Goal: Transaction & Acquisition: Purchase product/service

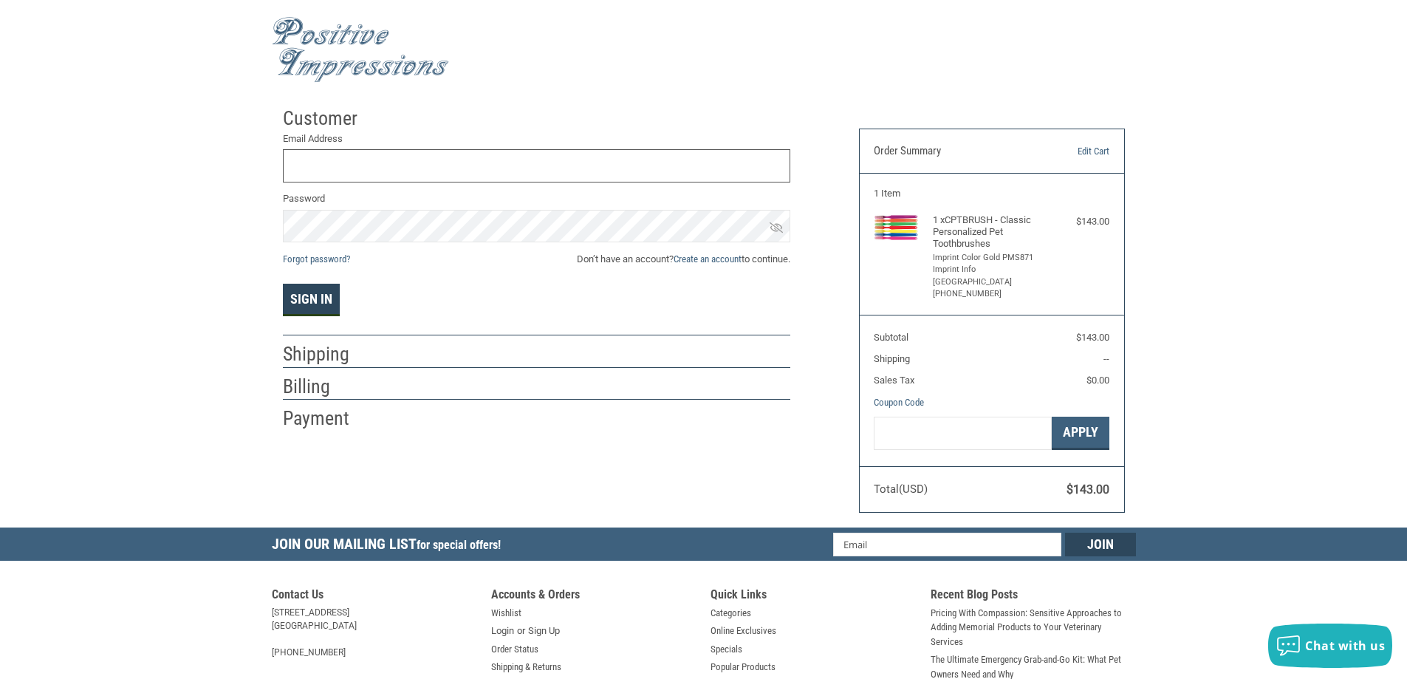
type input "[EMAIL_ADDRESS][DOMAIN_NAME]"
click at [295, 301] on button "Sign In" at bounding box center [311, 300] width 57 height 32
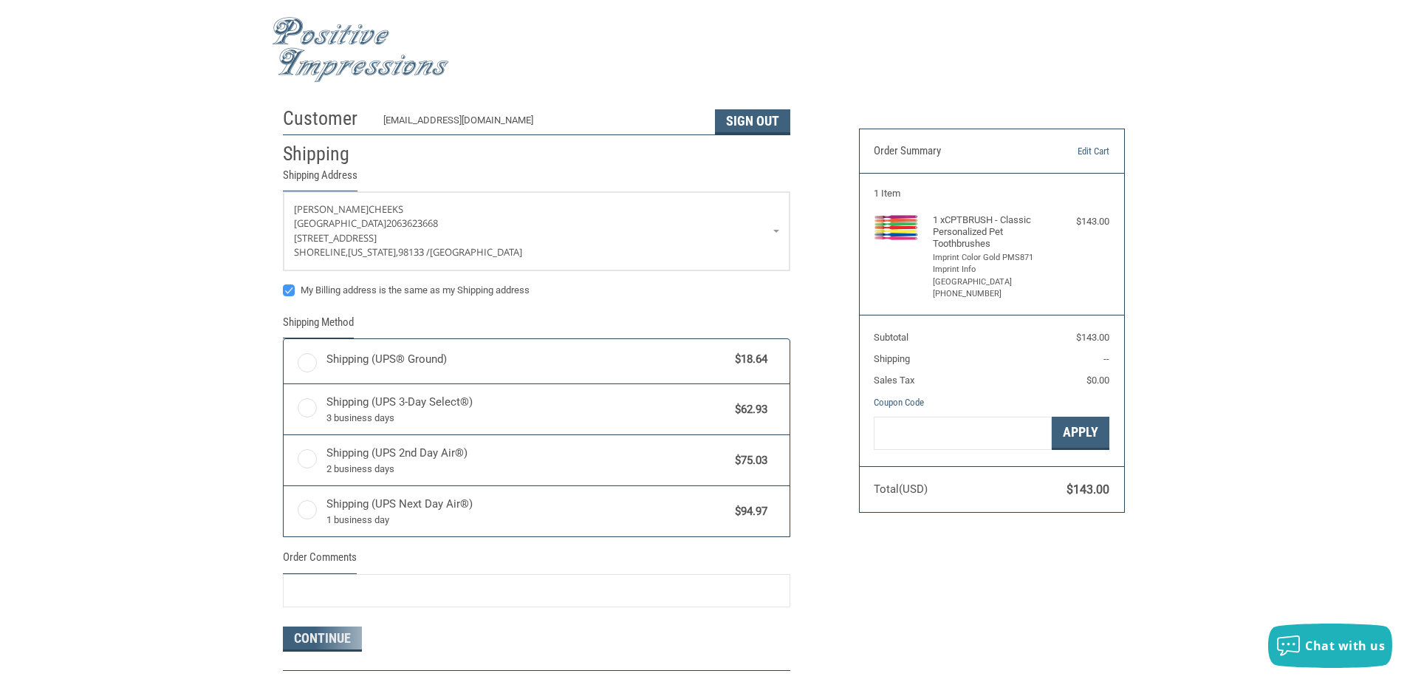
radio input "true"
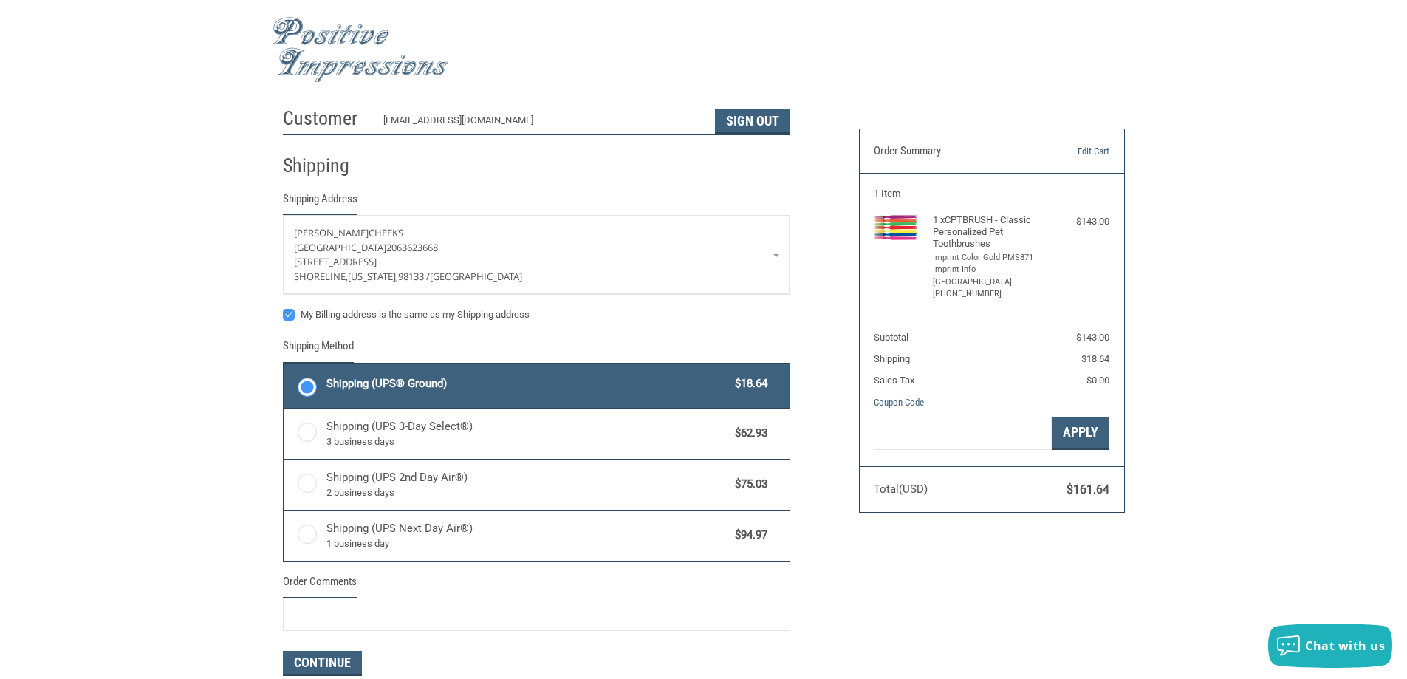
click at [337, 55] on img at bounding box center [360, 50] width 177 height 66
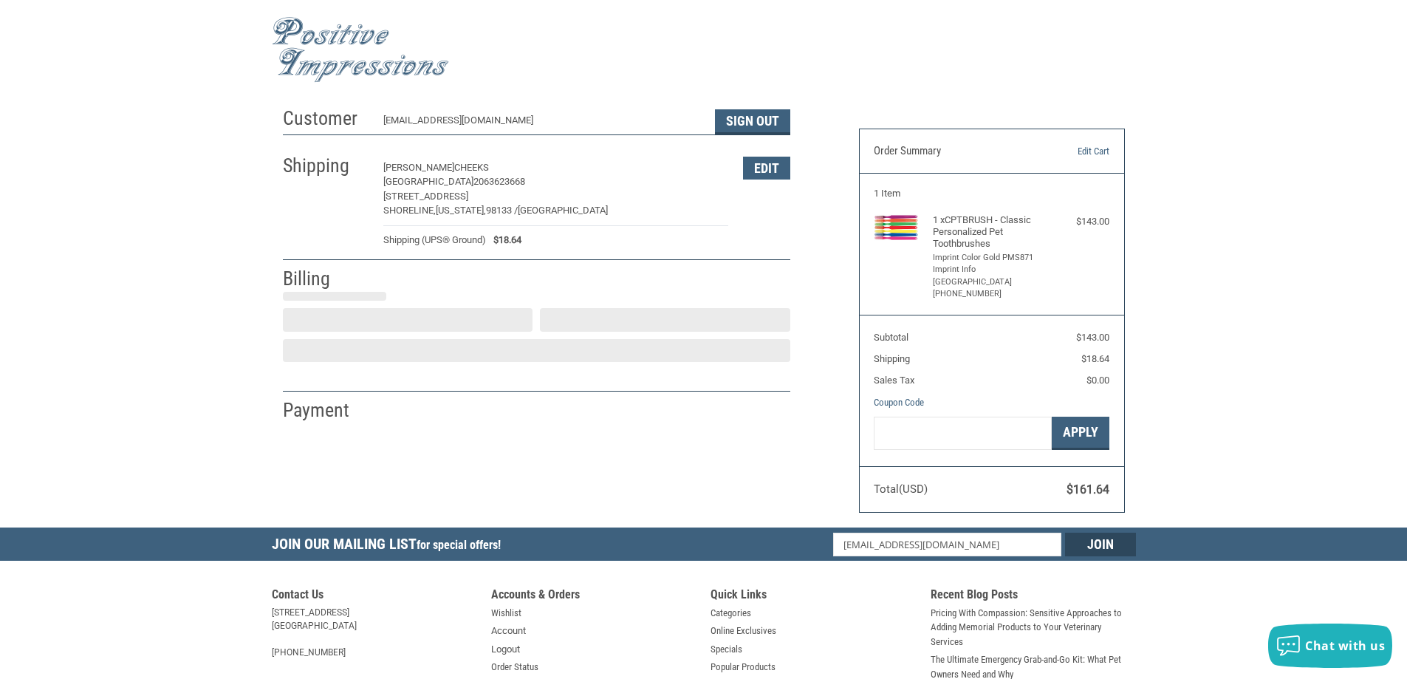
select select "US"
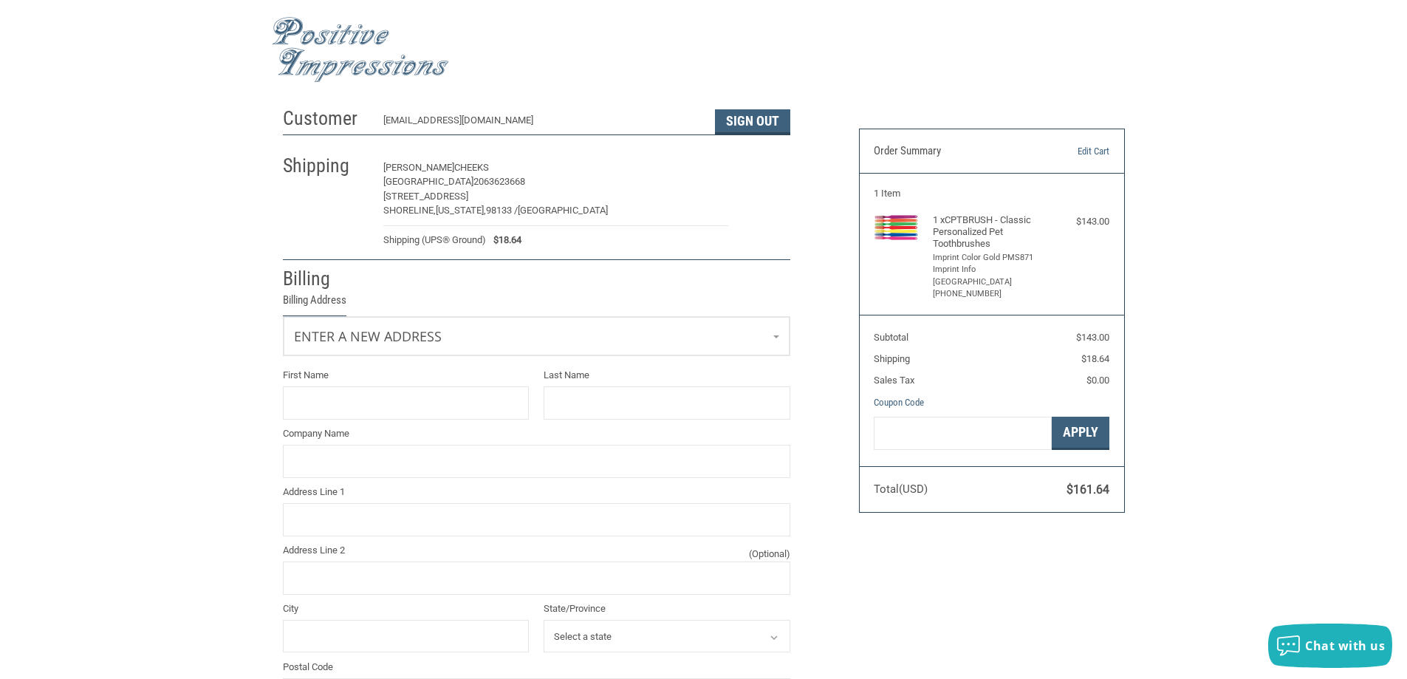
click at [761, 176] on button "Edit" at bounding box center [766, 168] width 47 height 23
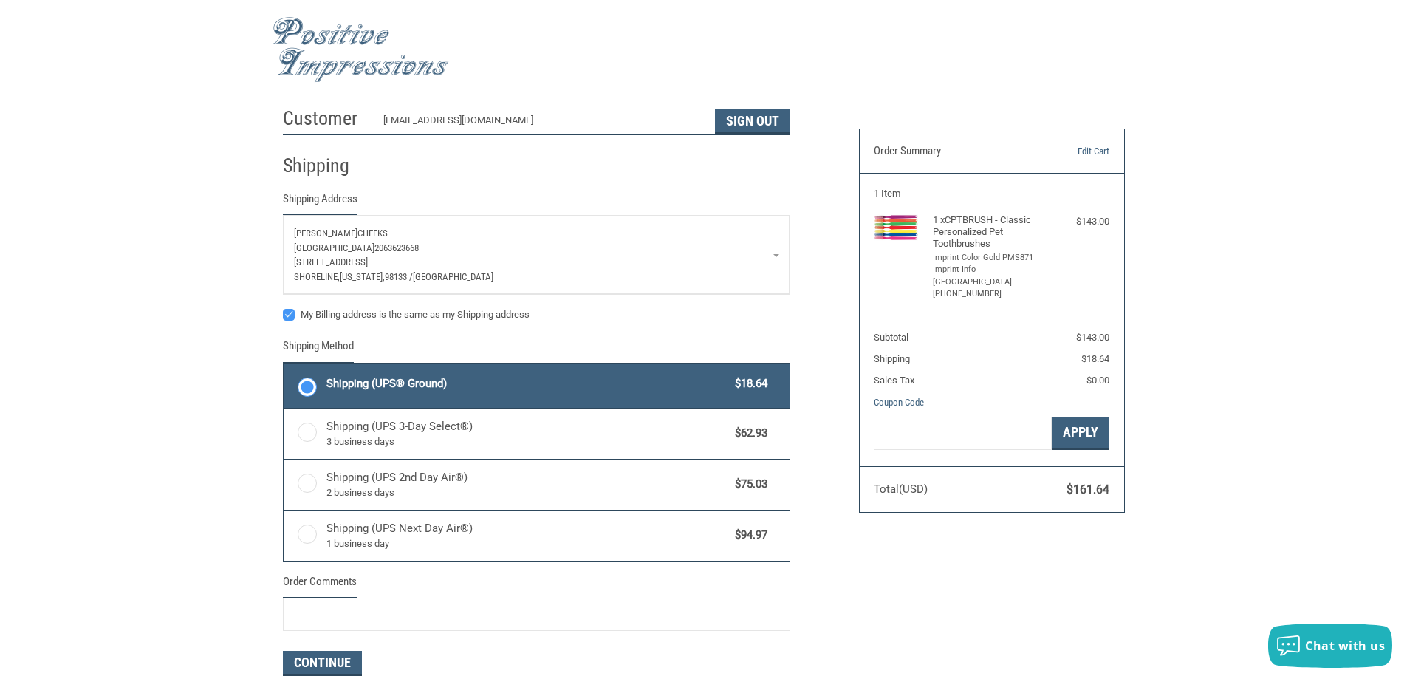
click at [373, 233] on p "[PERSON_NAME]" at bounding box center [536, 233] width 485 height 15
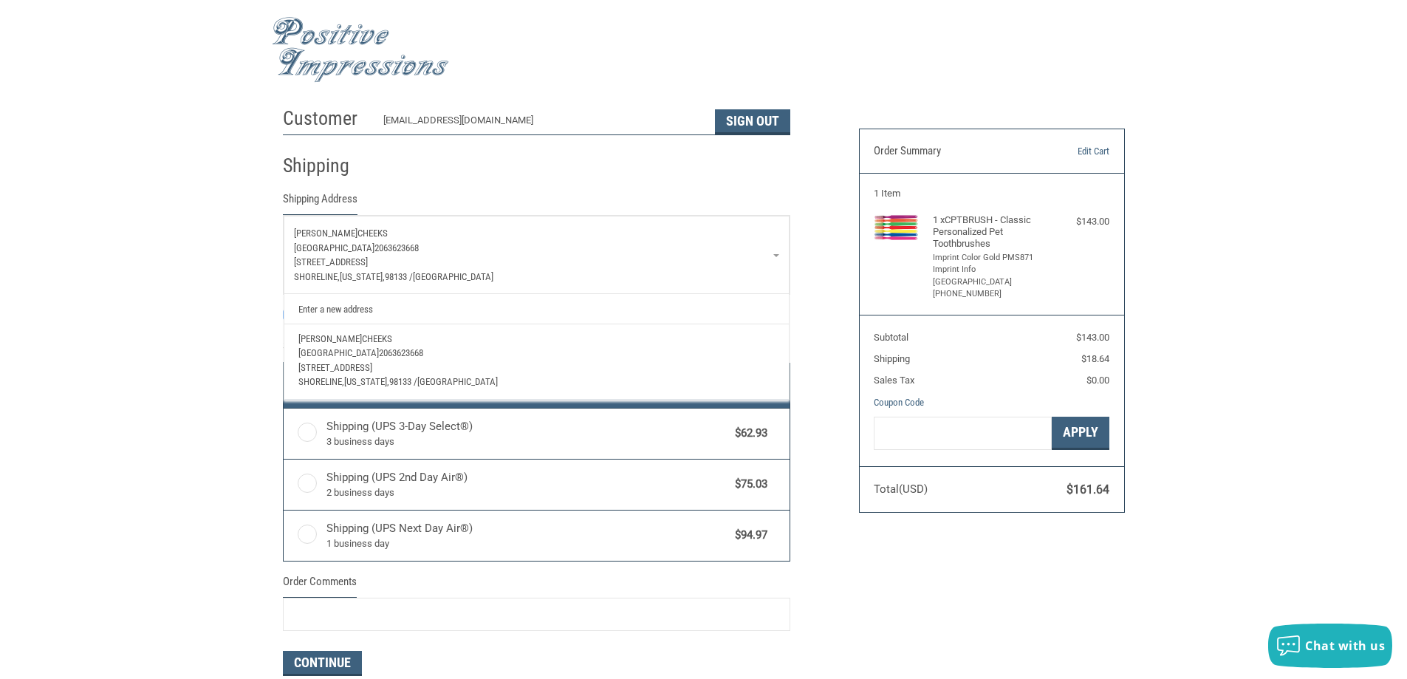
click at [363, 311] on link "Enter a new address" at bounding box center [536, 308] width 490 height 29
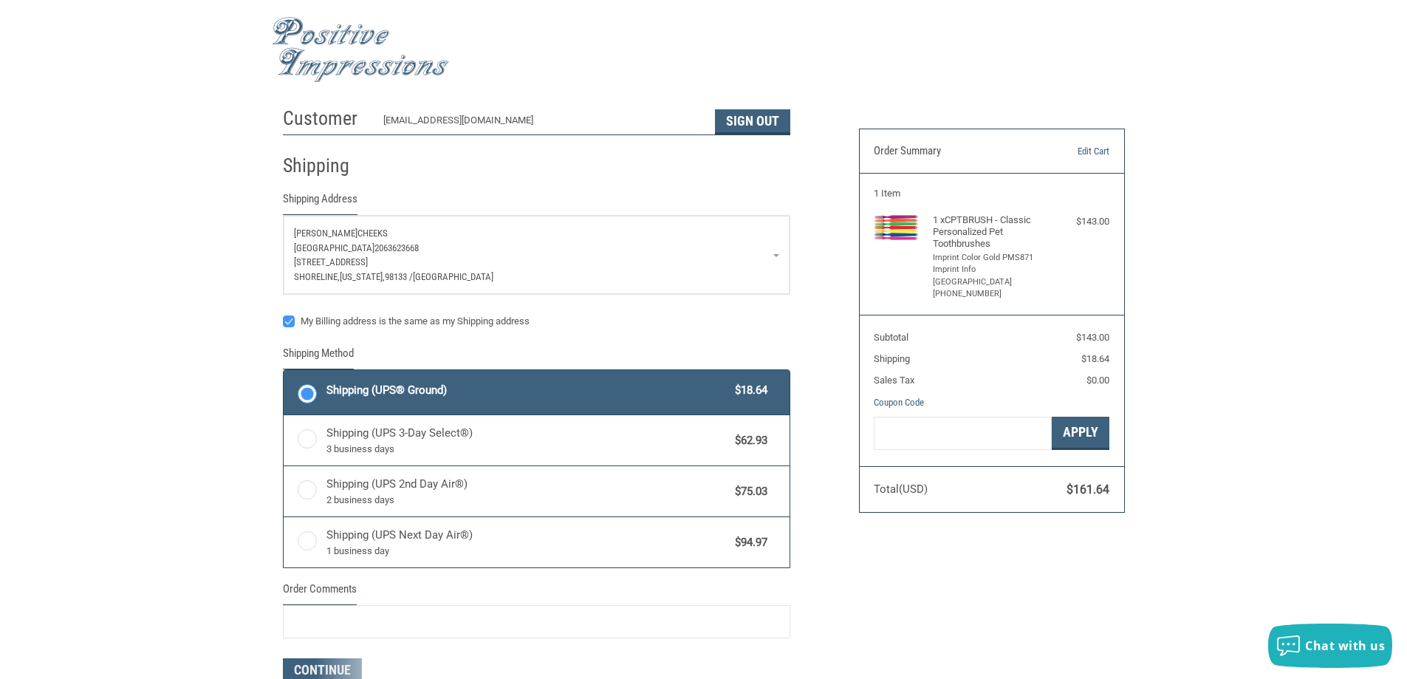
select select "US"
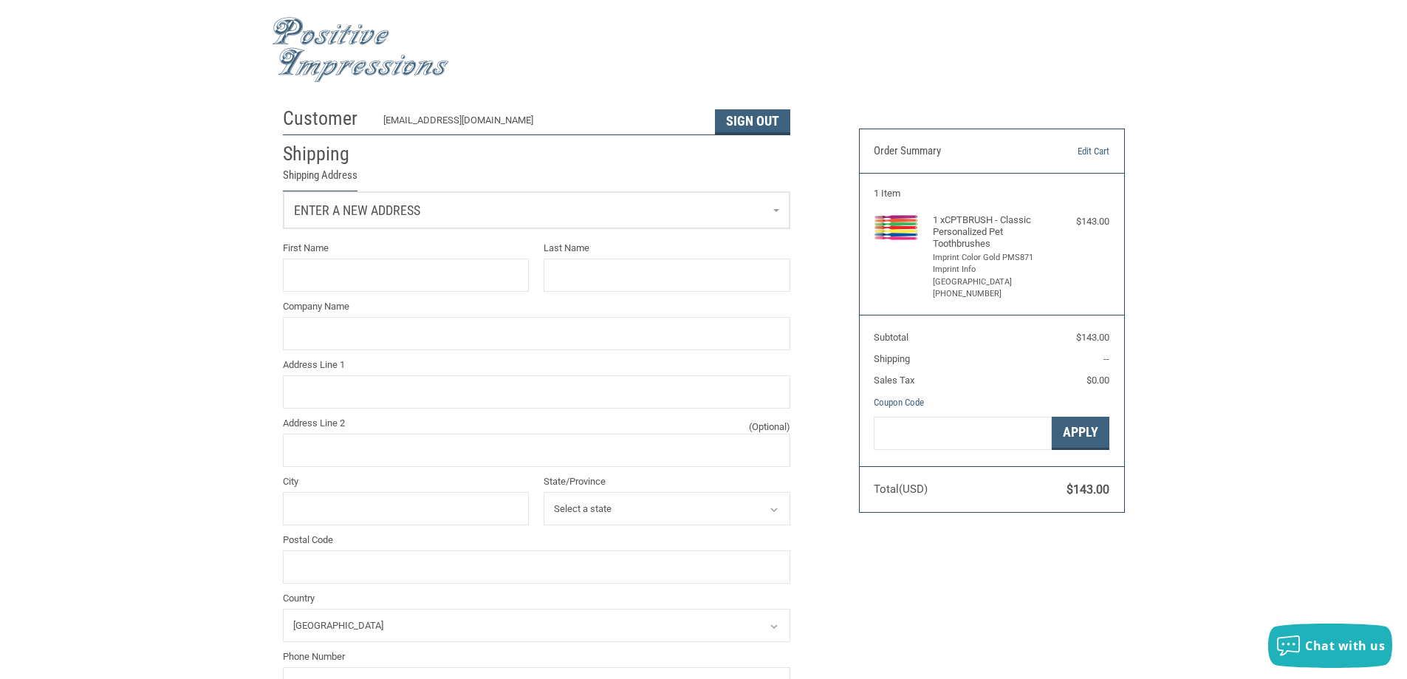
click at [451, 210] on link "Enter a new address" at bounding box center [537, 210] width 506 height 36
click at [134, 224] on div "Customer [EMAIL_ADDRESS][DOMAIN_NAME] Sign Out Shipping Shipping Address Enter …" at bounding box center [703, 601] width 1407 height 1003
click at [329, 288] on input "First Name" at bounding box center [406, 277] width 247 height 33
type input "J"
type input "[PERSON_NAME]"
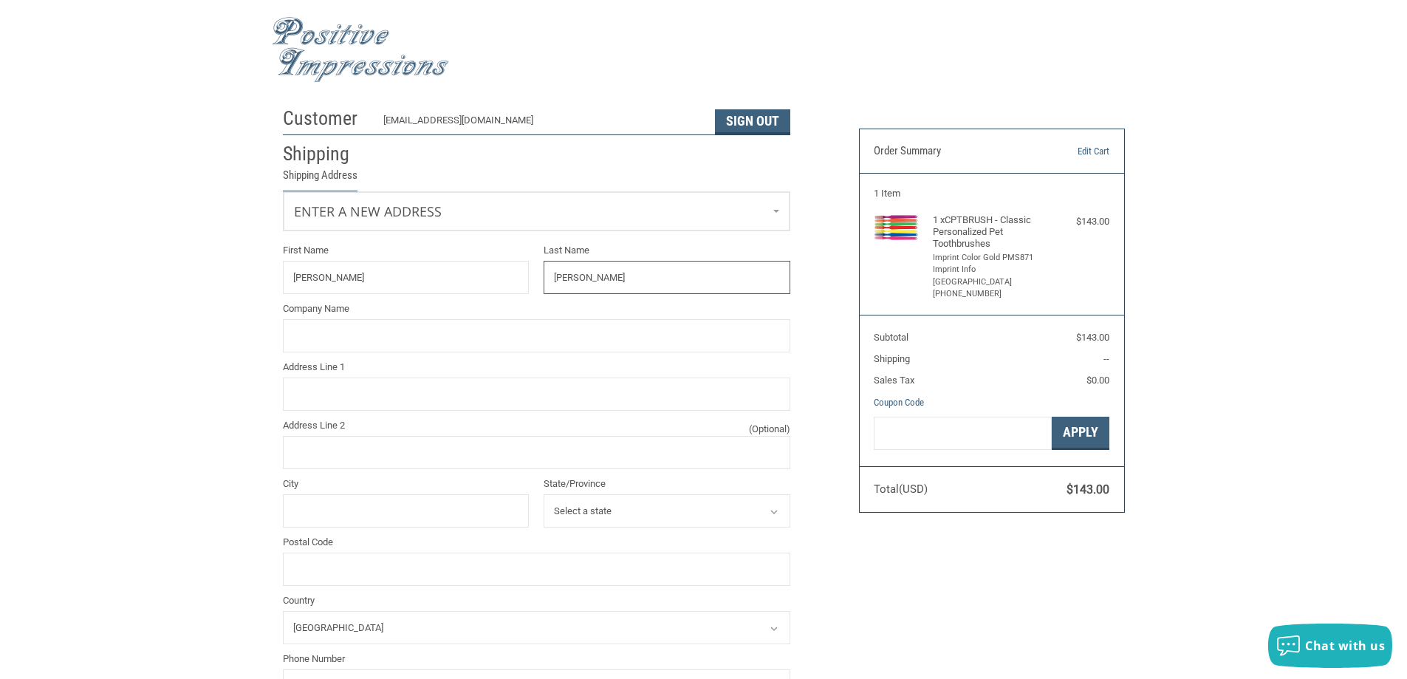
type input "[PERSON_NAME]"
type input "[GEOGRAPHIC_DATA]"
type input "[STREET_ADDRESS]"
type input "SHORELINE"
select select "WA"
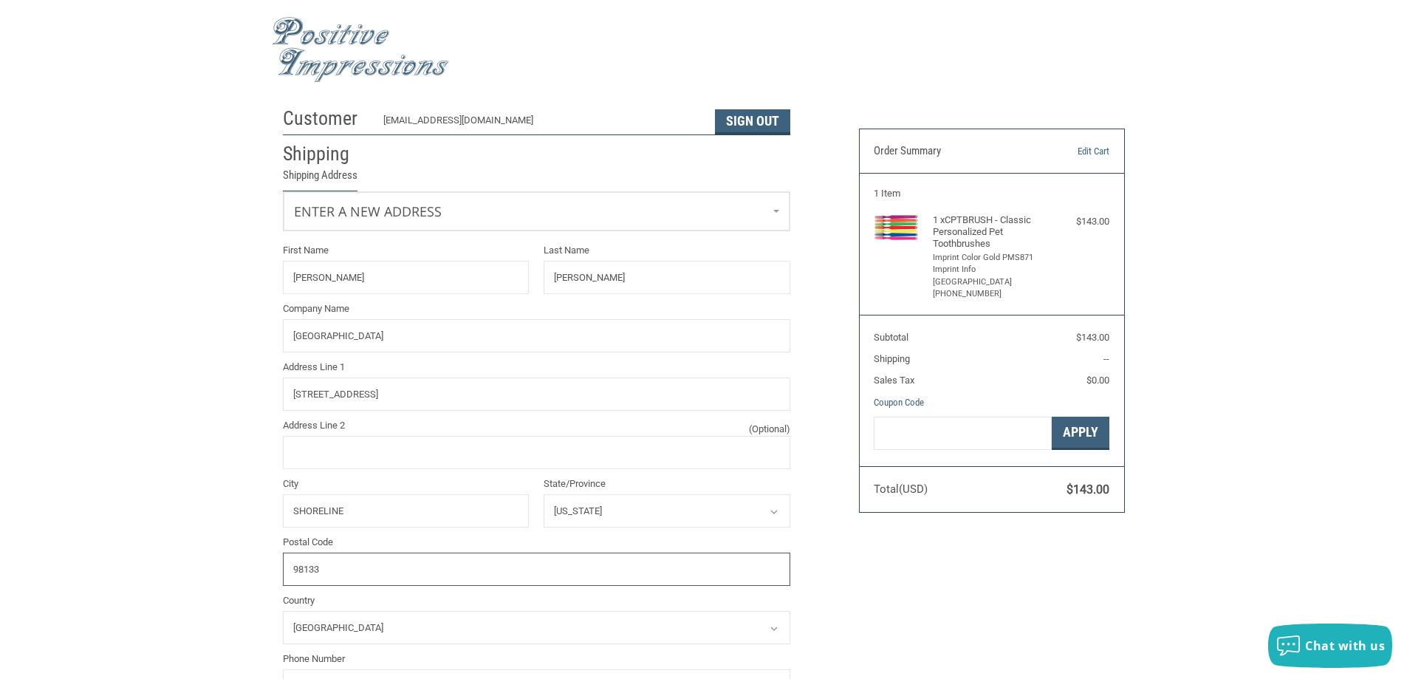
type input "98133"
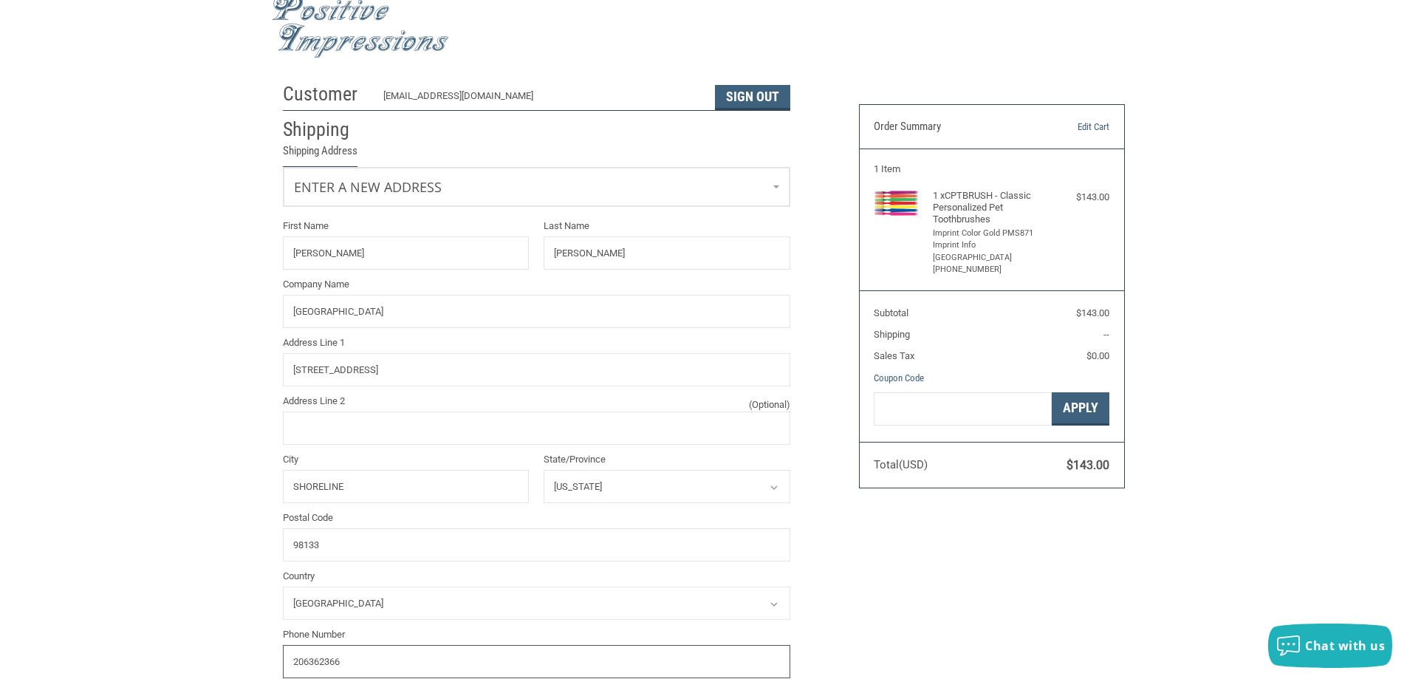
type input "2063623668"
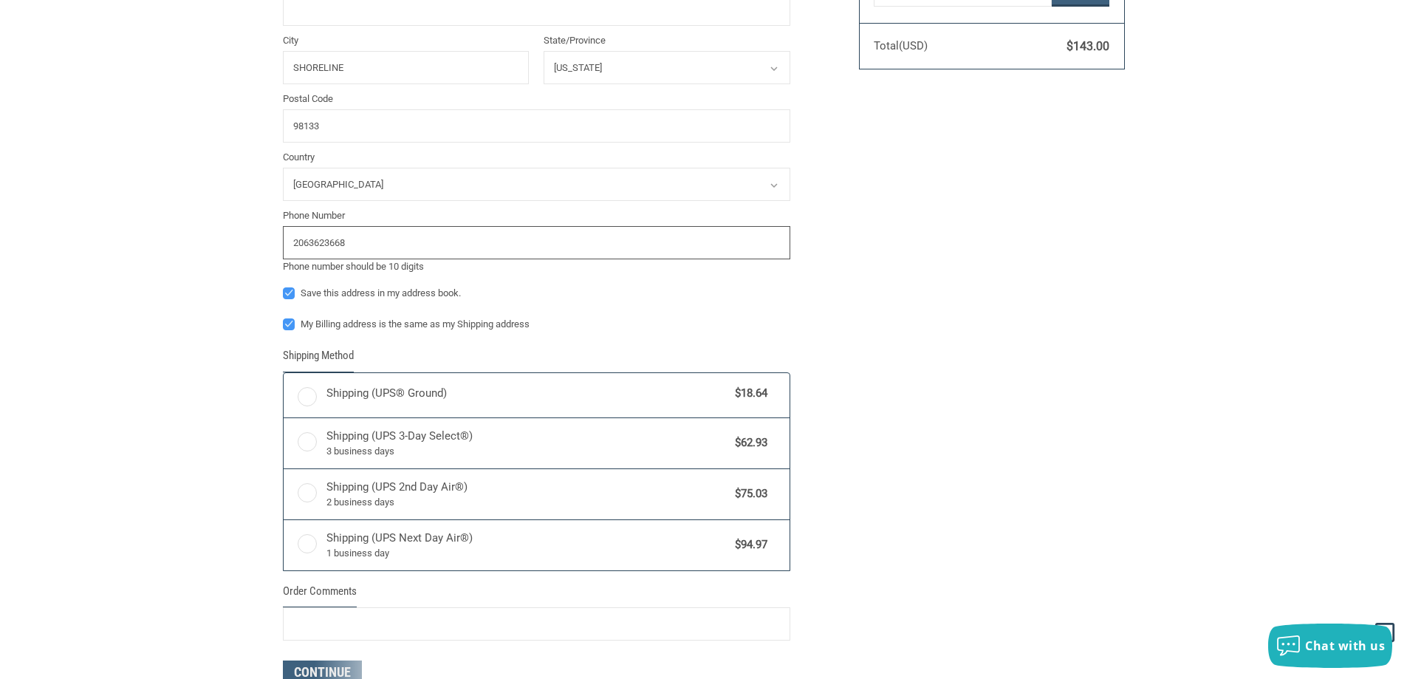
radio input "true"
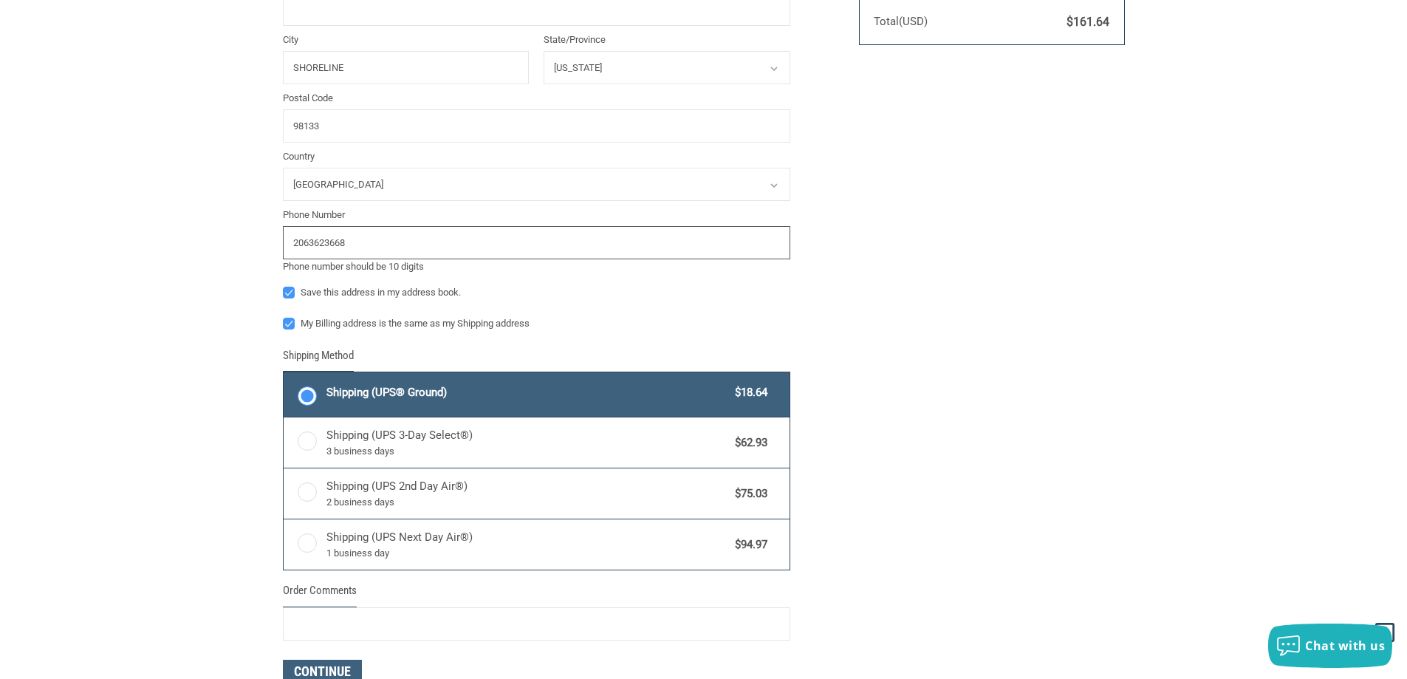
scroll to position [551, 0]
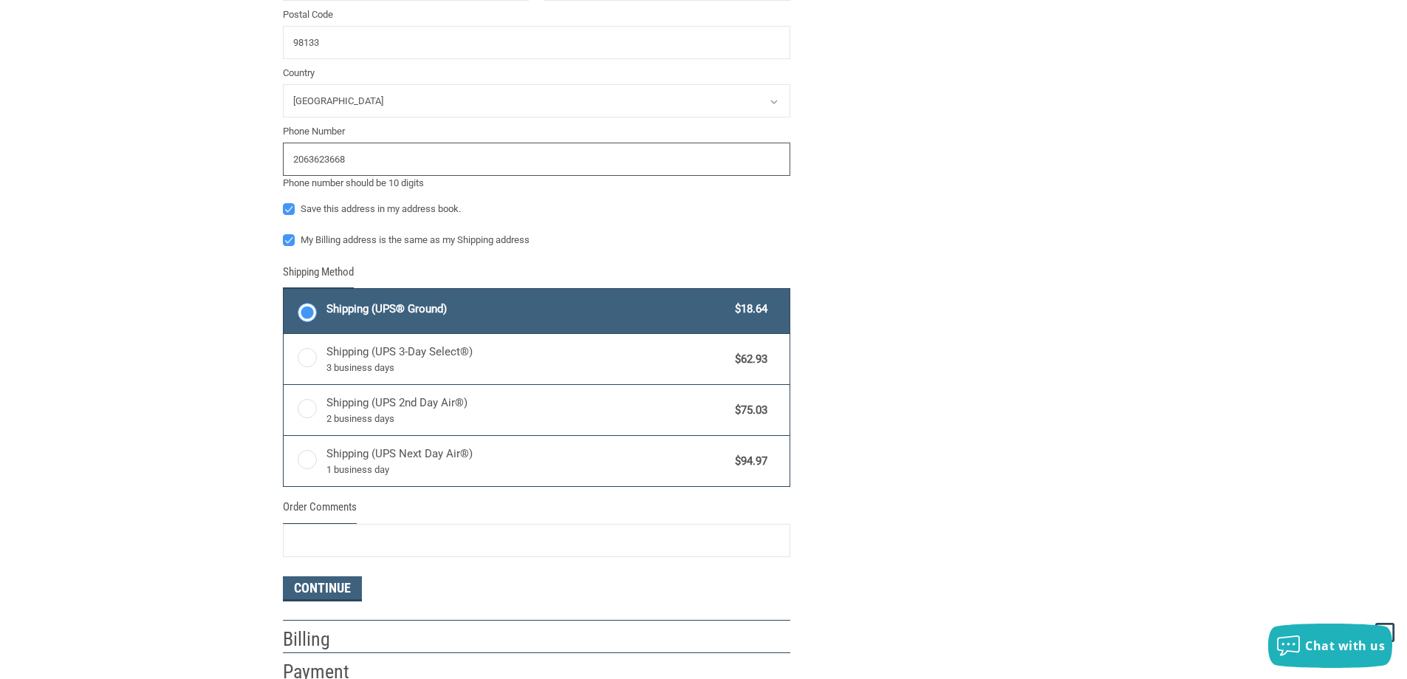
type input "2063623668"
click at [347, 313] on span "Shipping (UPS® Ground)" at bounding box center [527, 309] width 402 height 17
click at [284, 291] on input "Shipping (UPS® Ground) $18.64" at bounding box center [284, 290] width 1 height 1
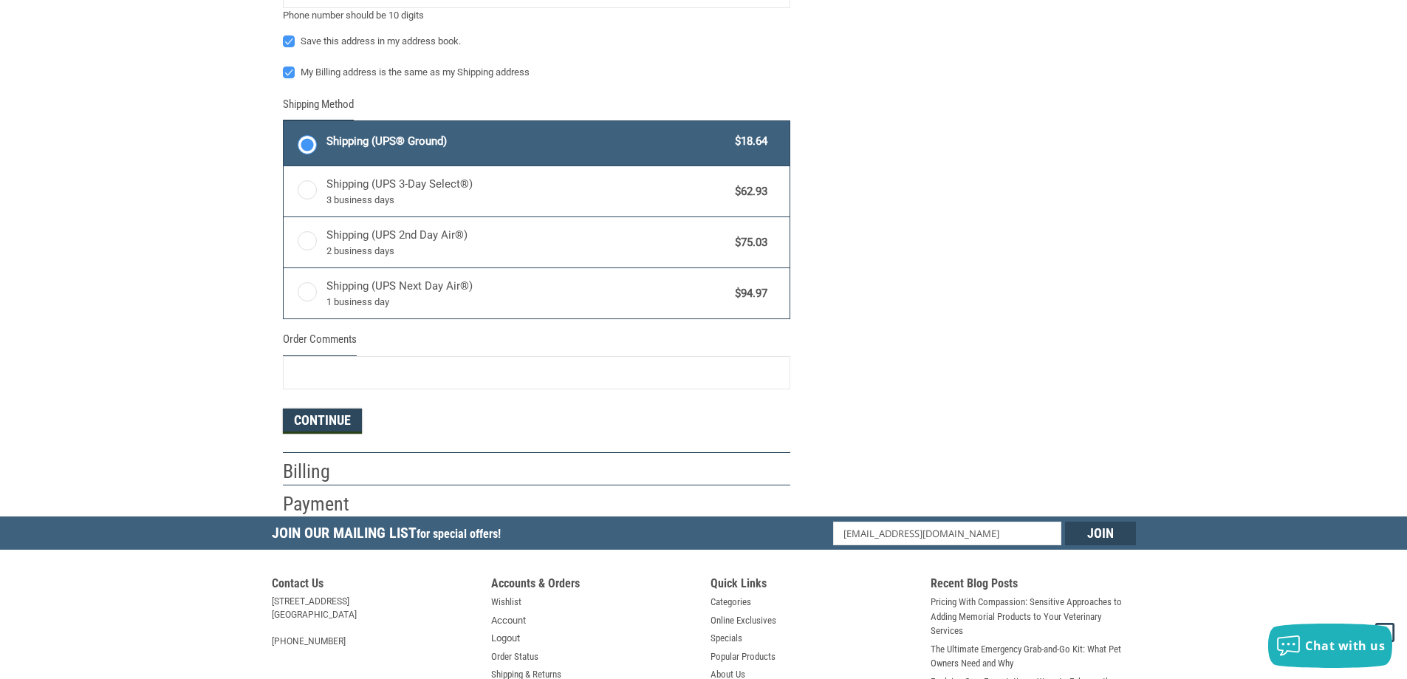
click at [343, 423] on button "Continue" at bounding box center [322, 420] width 79 height 25
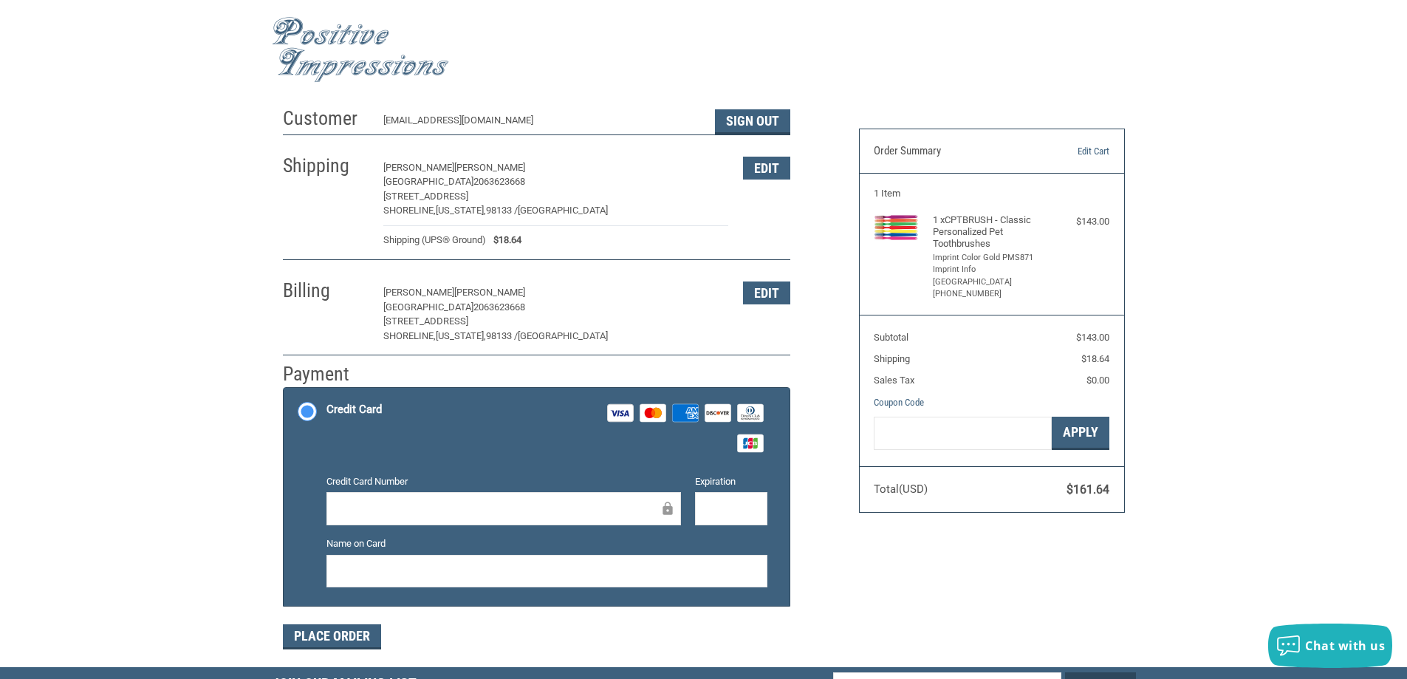
scroll to position [168, 0]
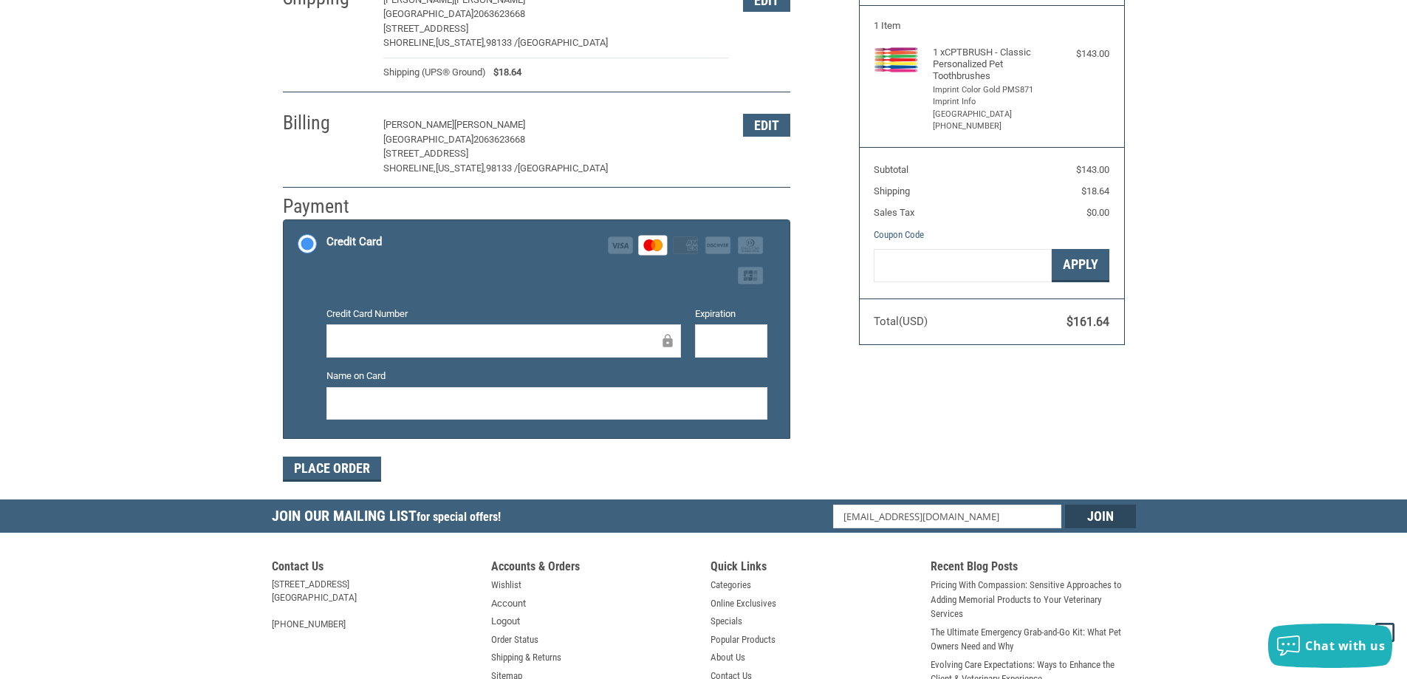
click at [599, 416] on div at bounding box center [546, 403] width 441 height 33
click at [325, 469] on button "Place Order" at bounding box center [332, 468] width 98 height 25
